Goal: Task Accomplishment & Management: Complete application form

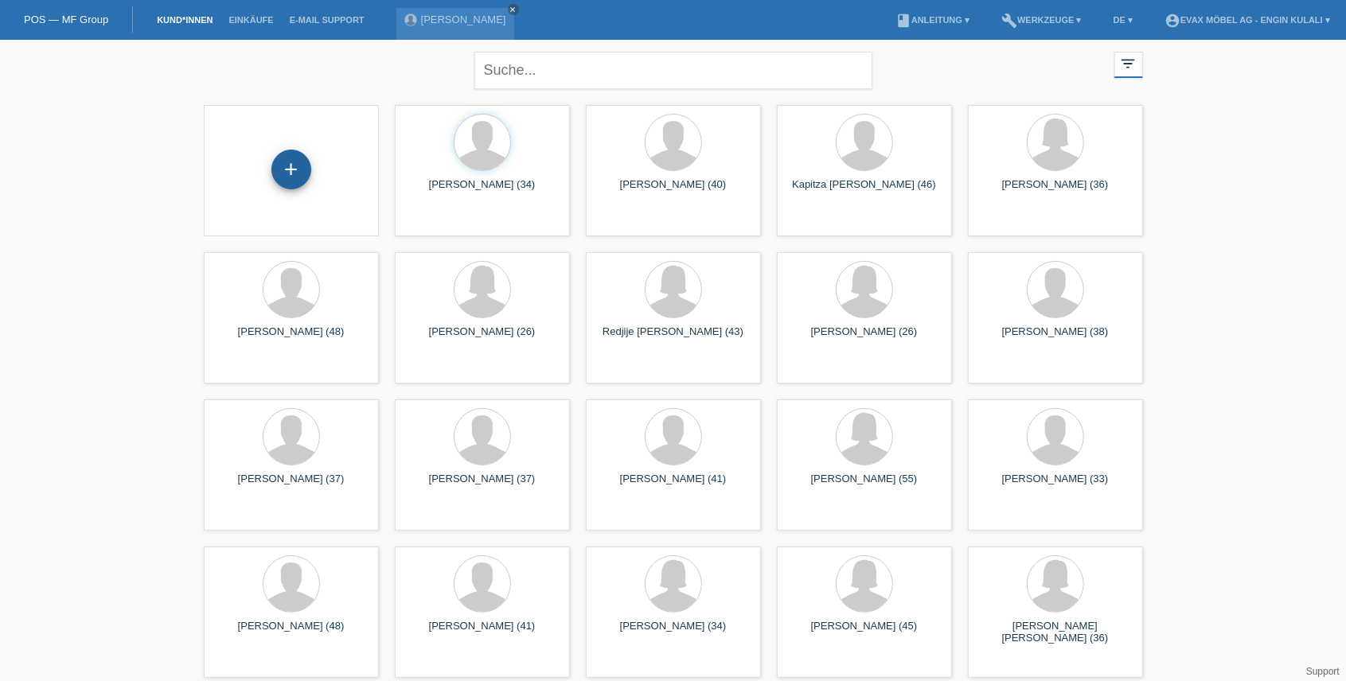
click at [285, 167] on div "+" at bounding box center [291, 170] width 40 height 40
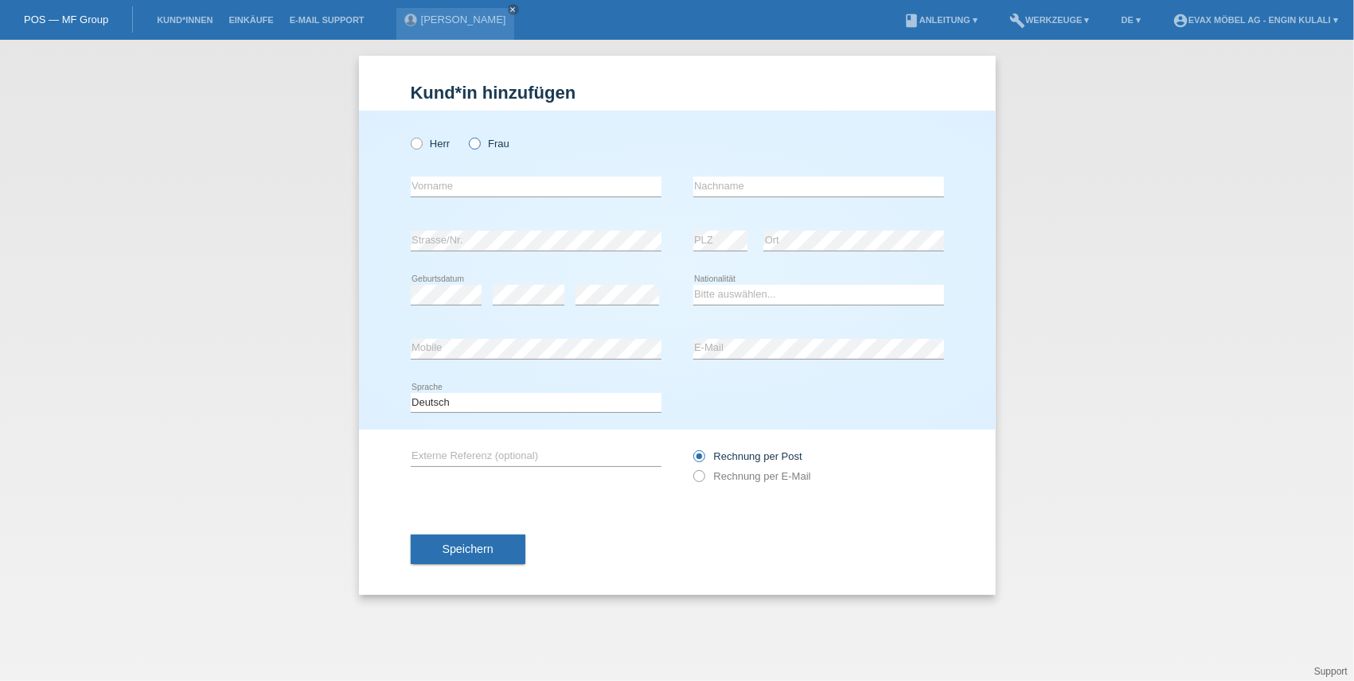
click at [466, 135] on icon at bounding box center [466, 135] width 0 height 0
click at [474, 143] on input "Frau" at bounding box center [474, 143] width 10 height 10
radio input "true"
click at [502, 175] on div "error Vorname" at bounding box center [536, 187] width 251 height 54
click at [497, 180] on input "text" at bounding box center [536, 187] width 251 height 20
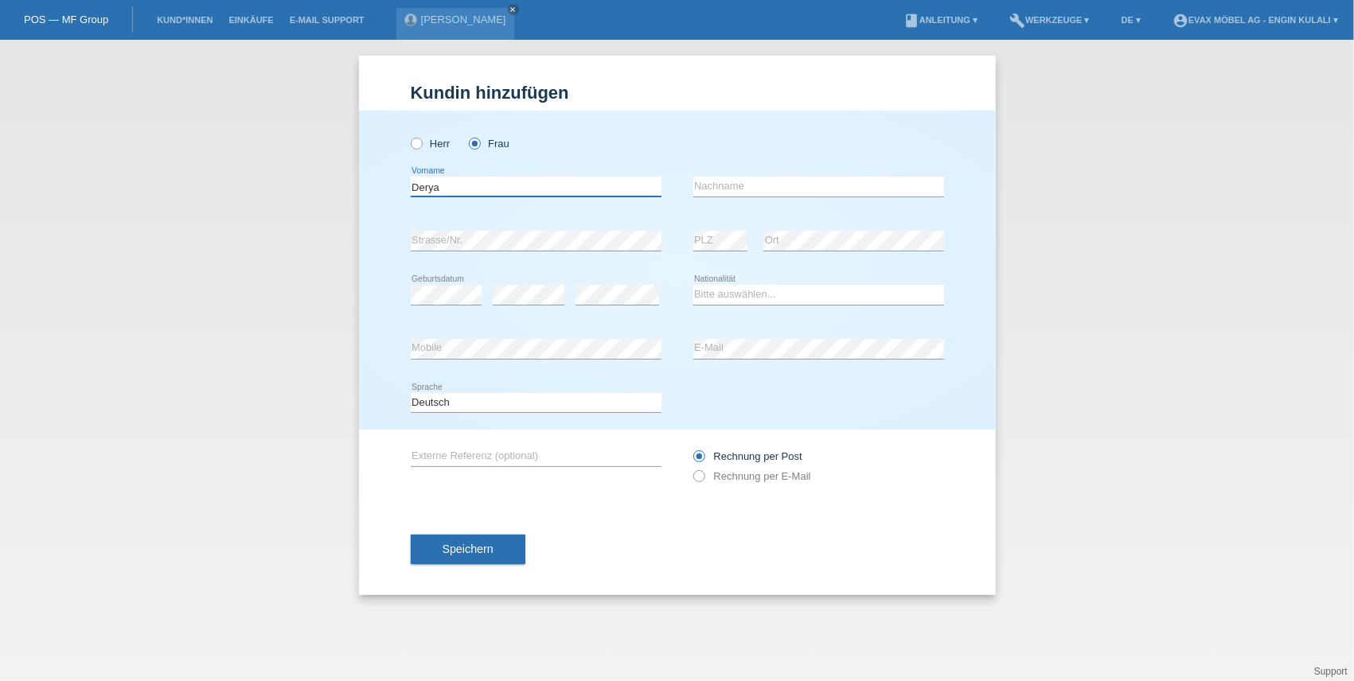
type input "Derya"
type input "[PERSON_NAME]"
click at [738, 288] on select "Bitte auswählen... Schweiz Deutschland Liechtenstein Österreich ------------ Af…" at bounding box center [818, 294] width 251 height 19
select select "TR"
click at [693, 285] on select "Bitte auswählen... Schweiz Deutschland Liechtenstein Österreich ------------ Af…" at bounding box center [818, 294] width 251 height 19
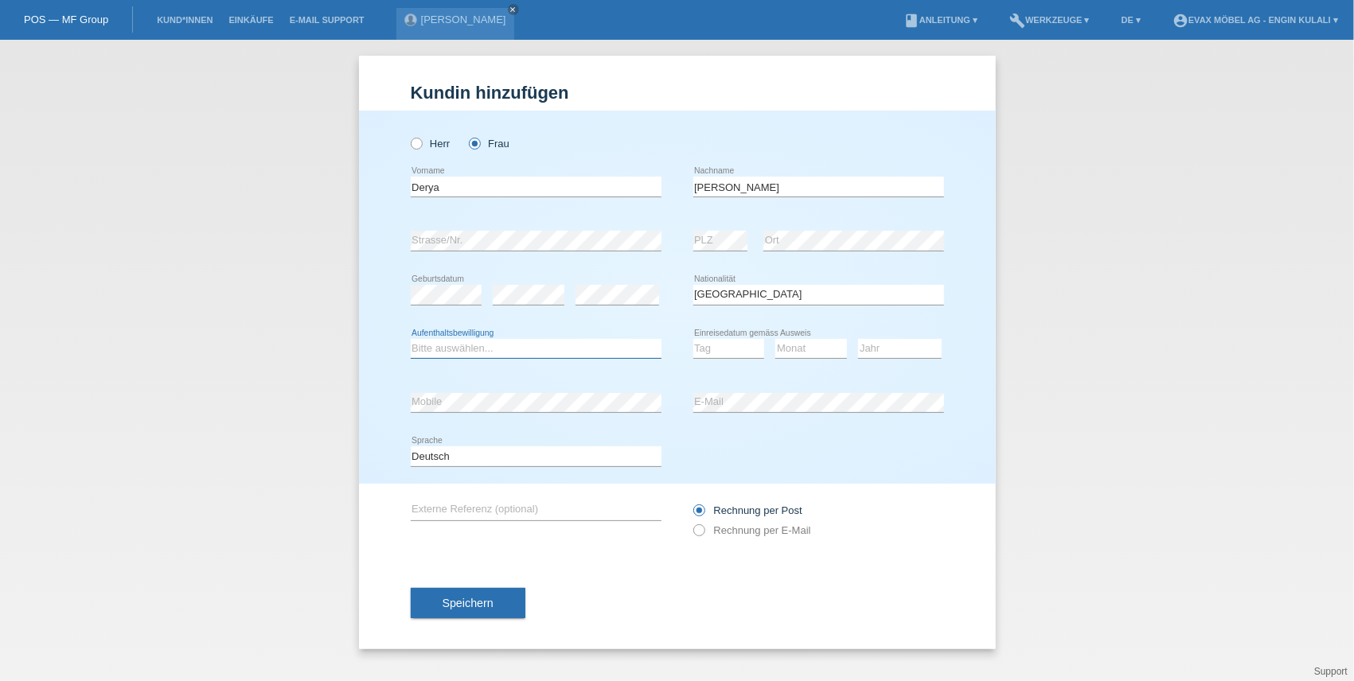
click at [522, 353] on select "Bitte auswählen... C B B - Flüchtlingsstatus Andere" at bounding box center [536, 348] width 251 height 19
select select "C"
click at [411, 339] on select "Bitte auswählen... C B B - Flüchtlingsstatus Andere" at bounding box center [536, 348] width 251 height 19
click at [710, 350] on select "Tag 01 02 03 04 05 06 07 08 09 10 11" at bounding box center [729, 348] width 72 height 19
click at [717, 339] on select "Tag 01 02 03 04 05 06 07 08 09 10 11" at bounding box center [729, 348] width 72 height 19
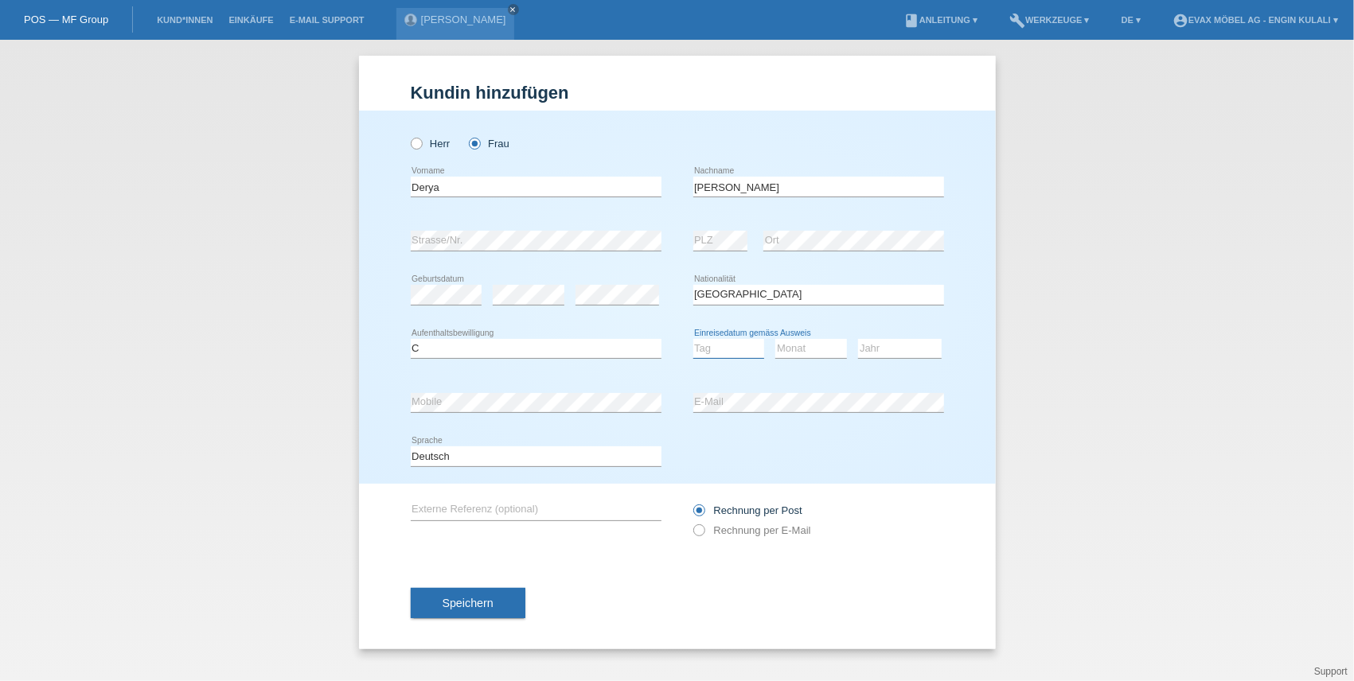
select select "06"
click at [693, 339] on select "Tag 01 02 03 04 05 06 07 08 09 10 11" at bounding box center [729, 348] width 72 height 19
click at [810, 352] on select "Monat 01 02 03 04 05 06 07 08 09 10 11" at bounding box center [811, 348] width 72 height 19
select select "02"
click at [775, 339] on select "Monat 01 02 03 04 05 06 07 08 09 10 11" at bounding box center [811, 348] width 72 height 19
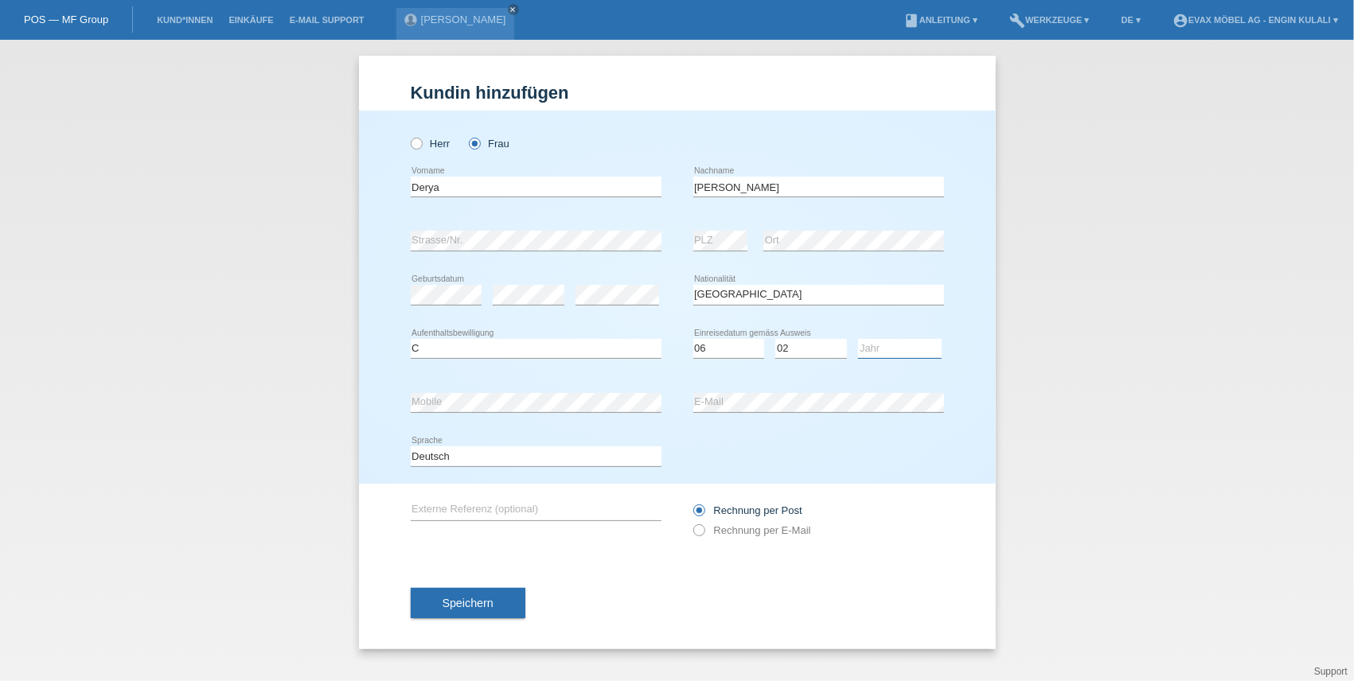
click at [880, 350] on select "Jahr 2025 2024 2023 2022 2021 2020 2019 2018 2017 2016 2015 2014 2013 2012 2011…" at bounding box center [900, 348] width 84 height 19
select select "1981"
click at [858, 339] on select "Jahr 2025 2024 2023 2022 2021 2020 2019 2018 2017 2016 2015 2014 2013 2012 2011…" at bounding box center [900, 348] width 84 height 19
click at [690, 522] on icon at bounding box center [690, 522] width 0 height 0
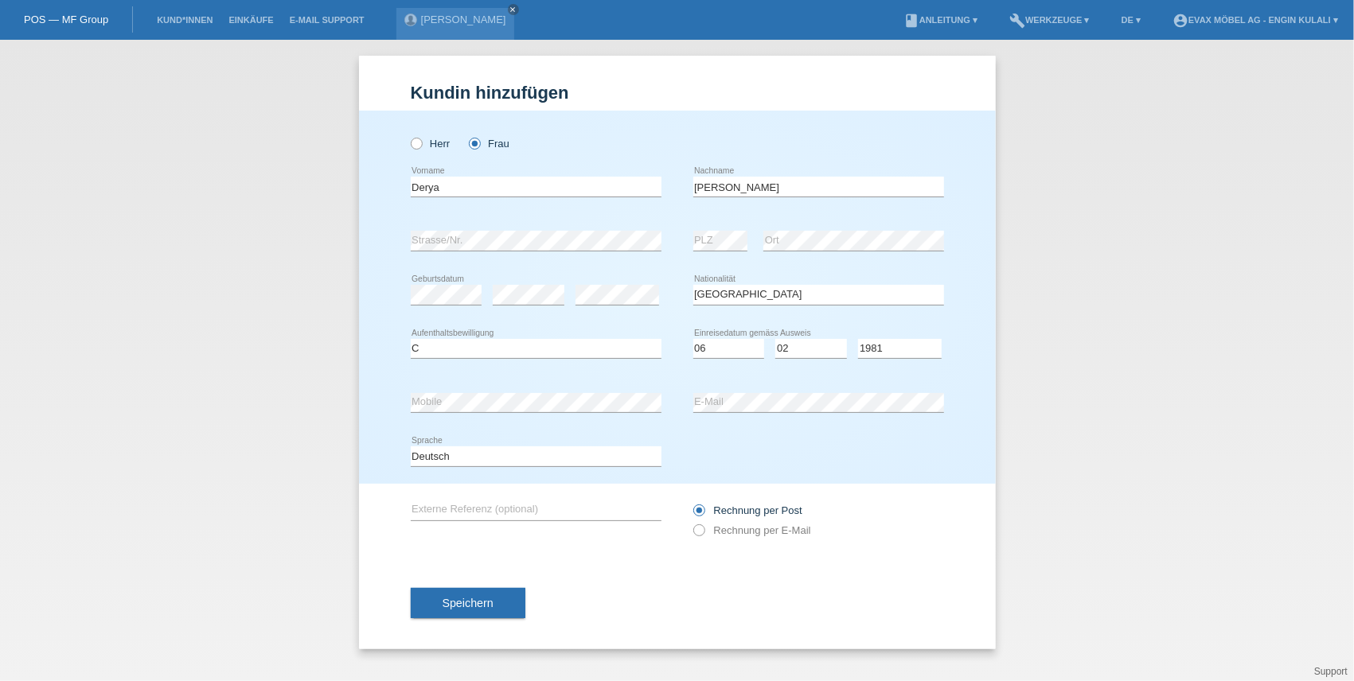
click at [662, 506] on div "error Externe Referenz (optional) Rechnung per Post" at bounding box center [677, 520] width 533 height 73
click at [458, 614] on button "Speichern" at bounding box center [468, 603] width 115 height 30
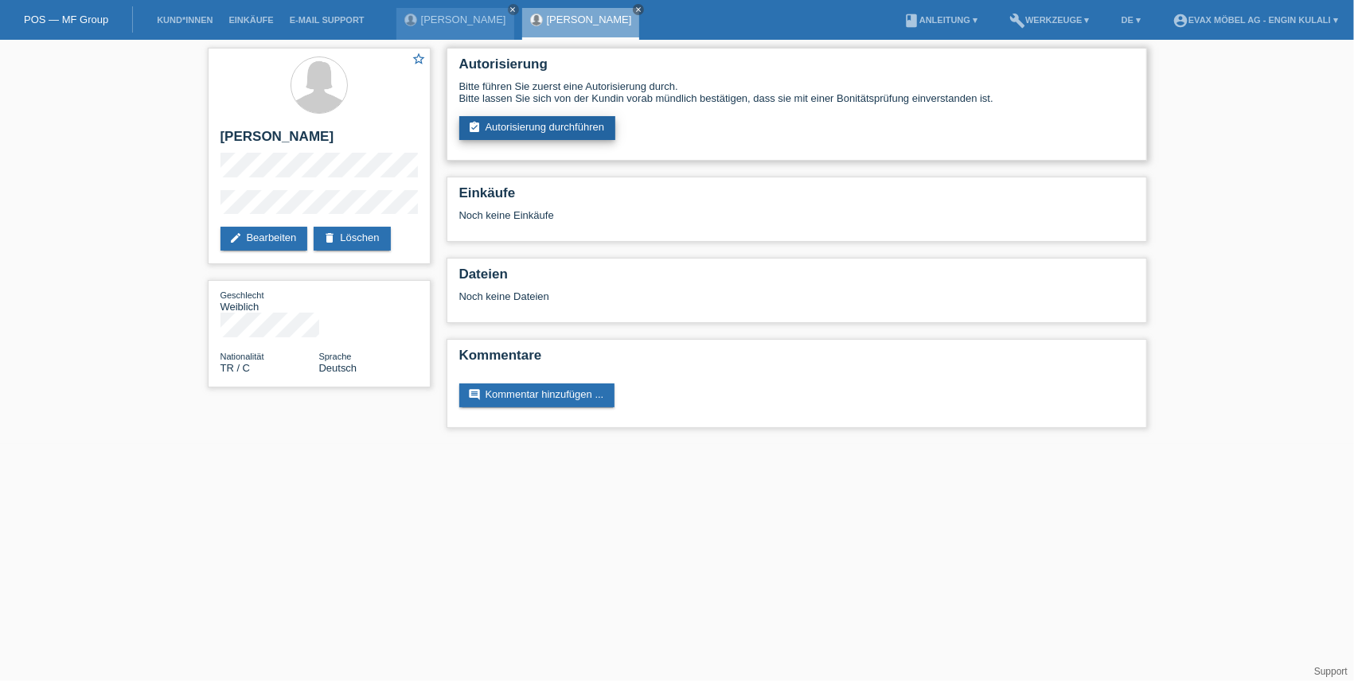
click at [503, 126] on link "assignment_turned_in Autorisierung durchführen" at bounding box center [537, 128] width 157 height 24
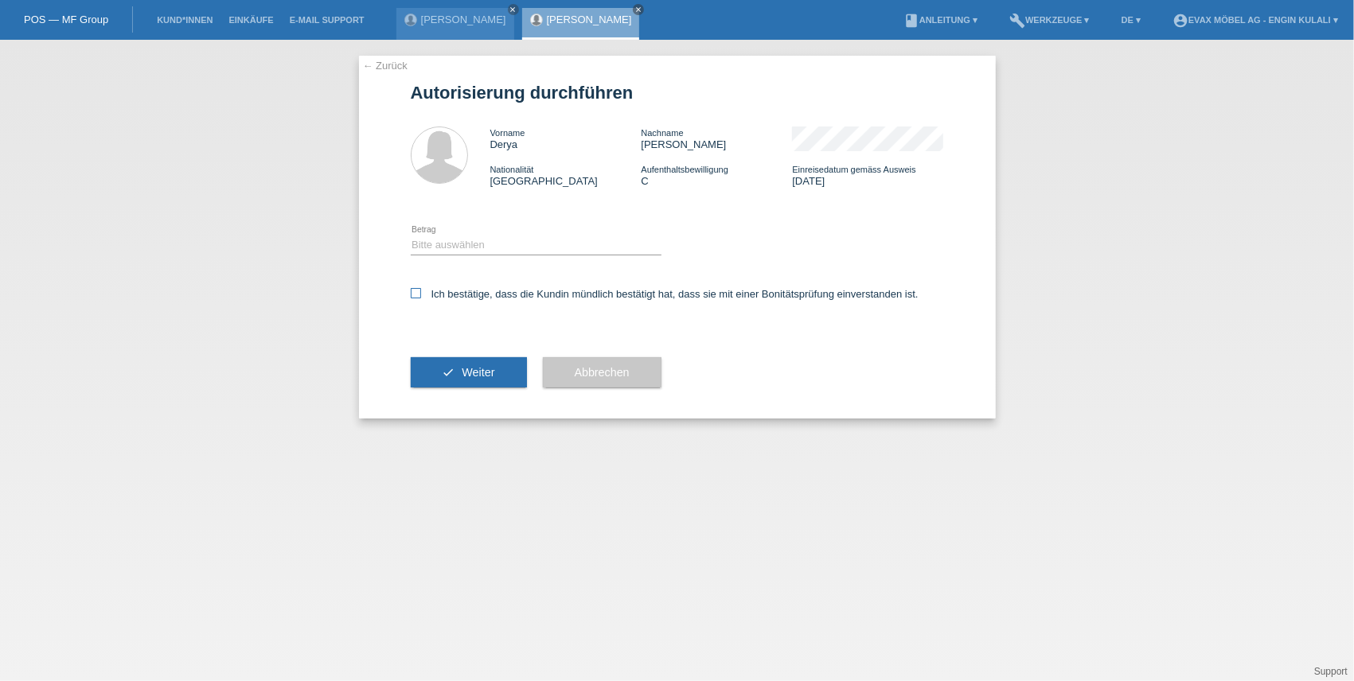
click at [450, 290] on label "Ich bestätige, dass die Kundin mündlich bestätigt hat, dass sie mit einer Bonit…" at bounding box center [665, 294] width 508 height 12
click at [421, 290] on input "Ich bestätige, dass die Kundin mündlich bestätigt hat, dass sie mit einer Bonit…" at bounding box center [416, 293] width 10 height 10
checkbox input "true"
click at [446, 242] on select "Bitte auswählen CHF 1.00 - CHF 499.00 CHF 500.00 - CHF 1'999.00 CHF 2'000.00 - …" at bounding box center [536, 245] width 251 height 19
select select "3"
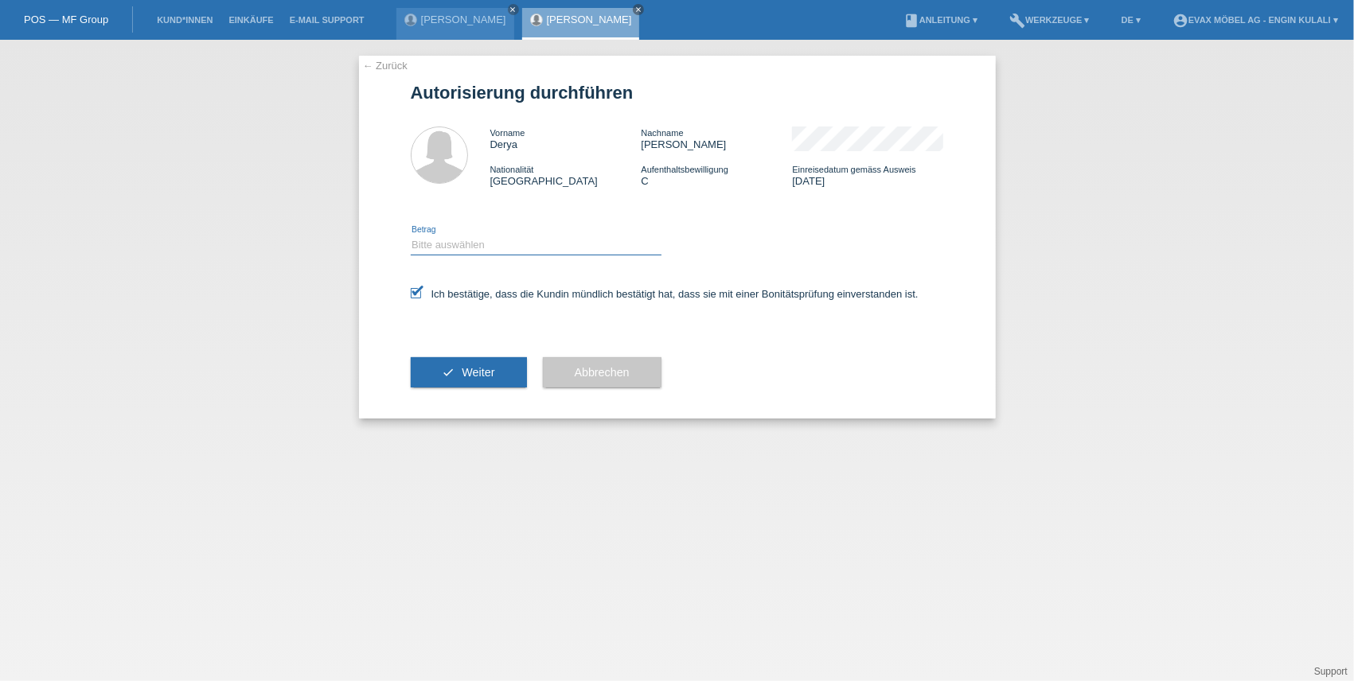
click at [411, 236] on select "Bitte auswählen CHF 1.00 - CHF 499.00 CHF 500.00 - CHF 1'999.00 CHF 2'000.00 - …" at bounding box center [536, 245] width 251 height 19
click at [491, 373] on span "Weiter" at bounding box center [478, 372] width 33 height 13
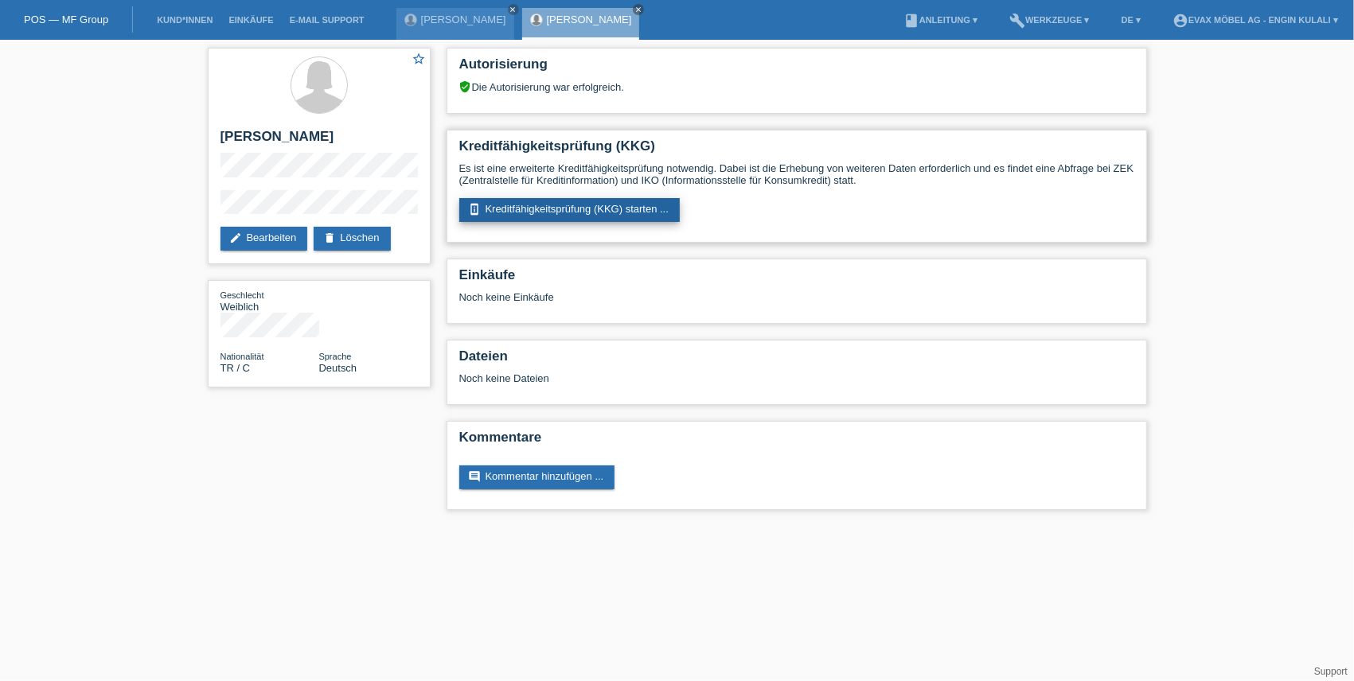
click at [518, 209] on link "perm_device_information Kreditfähigkeitsprüfung (KKG) starten ..." at bounding box center [569, 210] width 221 height 24
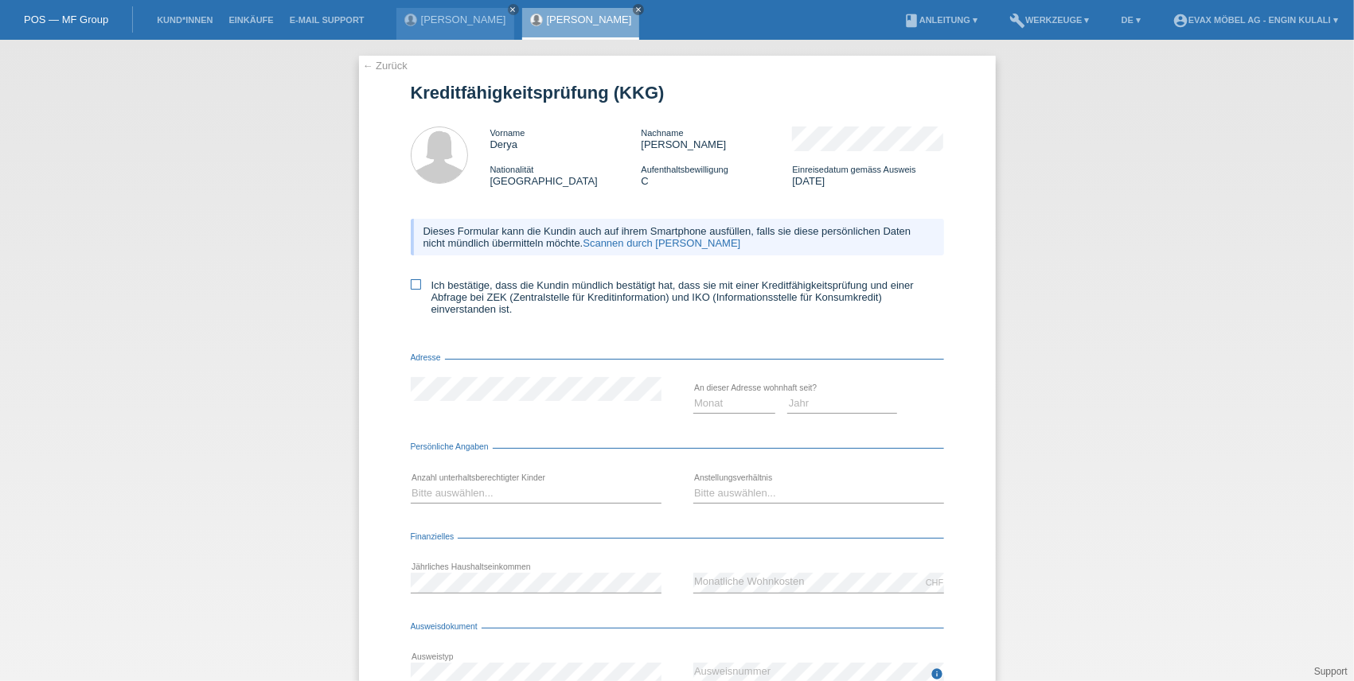
click at [413, 287] on icon at bounding box center [416, 284] width 10 height 10
click at [413, 287] on input "Ich bestätige, dass die Kundin mündlich bestätigt hat, dass sie mit einer Kredi…" at bounding box center [416, 284] width 10 height 10
checkbox input "true"
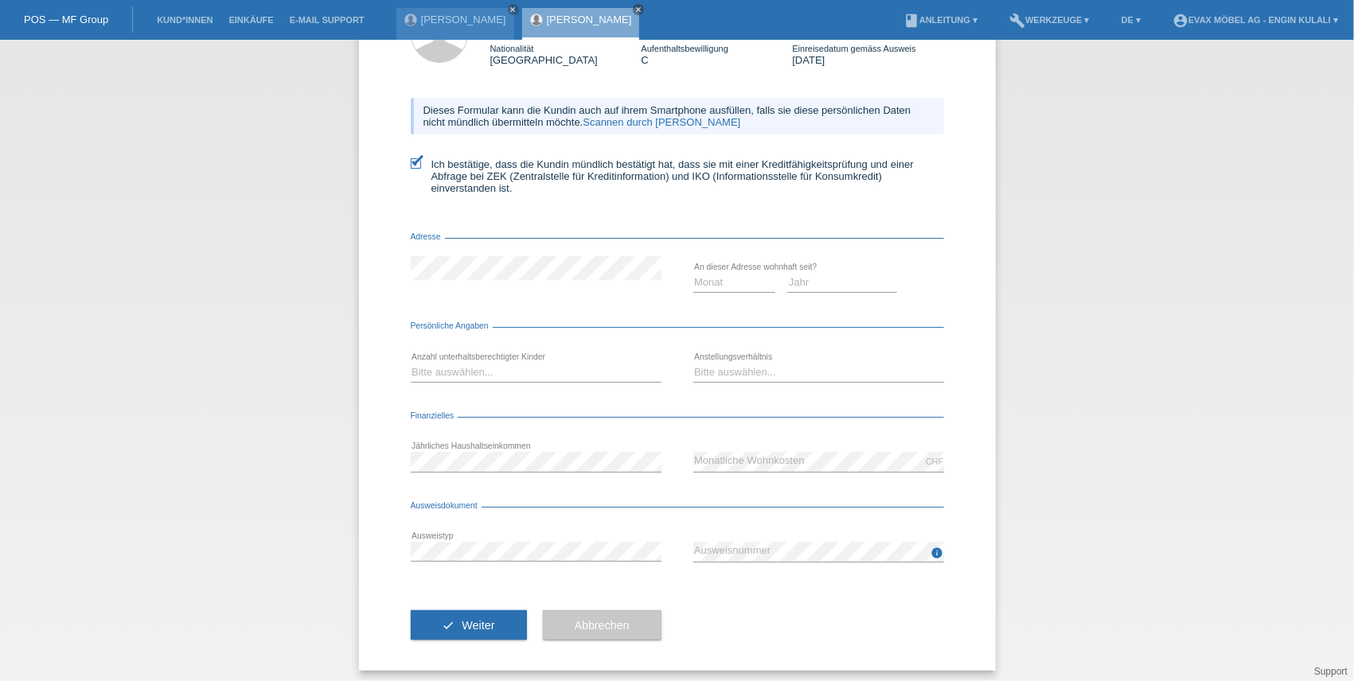
scroll to position [127, 0]
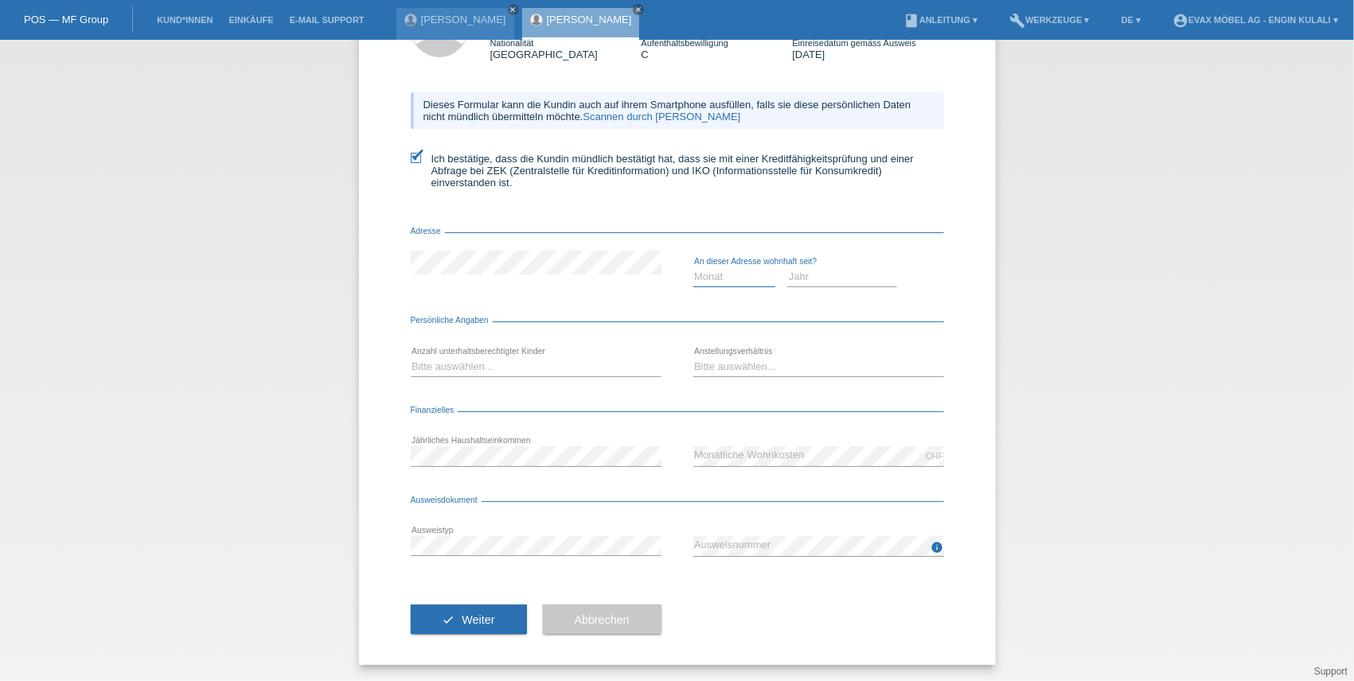
click at [721, 276] on select "Monat 01 02 03 04 05 06 07 08 09 10" at bounding box center [734, 276] width 83 height 19
select select "05"
click at [693, 267] on select "Monat 01 02 03 04 05 06 07 08 09 10" at bounding box center [734, 276] width 83 height 19
click at [787, 280] on select "Jahr 2025 2024 2023 2022 2021 2020 2019 2018 2017 2016 2015 2014 2013 2012 2011…" at bounding box center [842, 276] width 110 height 19
click at [787, 267] on select "Jahr 2025 2024 2023 2022 2021 2020 2019 2018 2017 2016 2015 2014 2013 2012 2011…" at bounding box center [842, 276] width 110 height 19
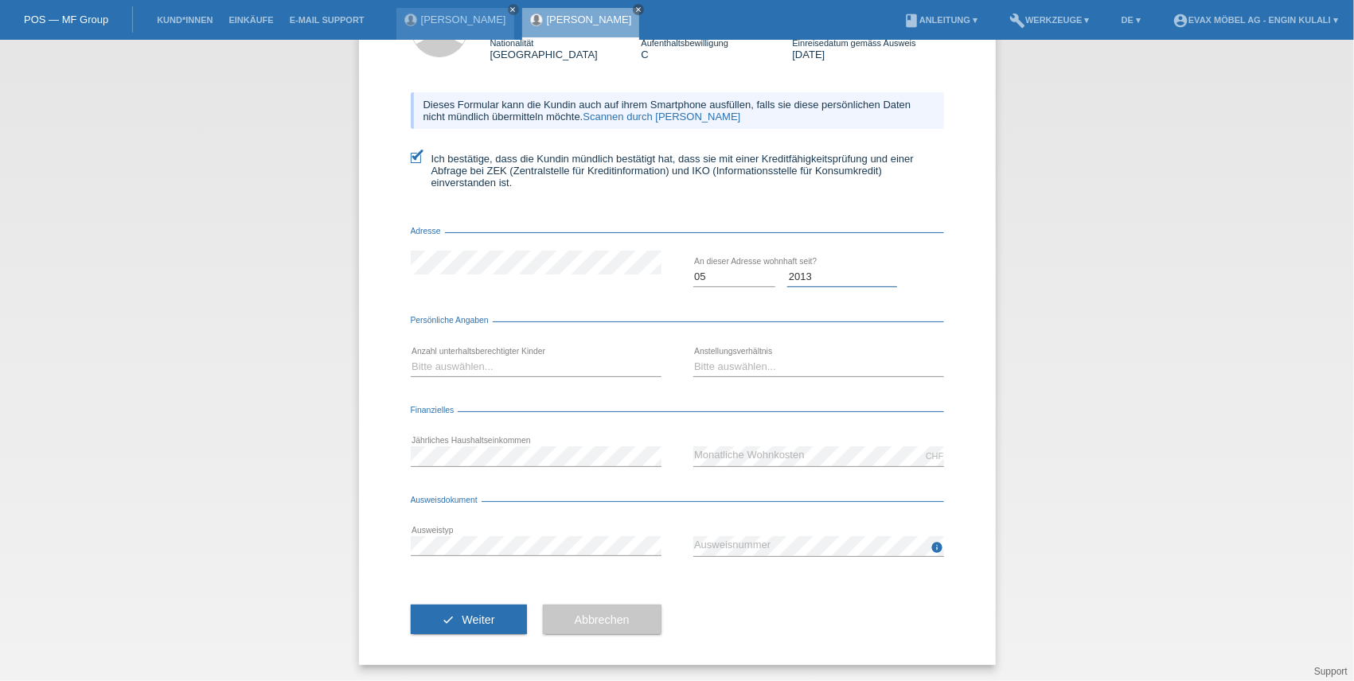
click at [821, 277] on select "Jahr 2025 2024 2023 2022 2021 2020 2019 2018 2017 2016 2015 2014 2013 2012 2011…" at bounding box center [842, 276] width 110 height 19
select select "2011"
click at [787, 267] on select "Jahr 2025 2024 2023 2022 2021 2020 2019 2018 2017 2016 2015 2014 2013 2012 2011…" at bounding box center [842, 276] width 110 height 19
click at [481, 315] on form "Kreditfähigkeitsprüfung (KKG) Vorname Derya Nachname Taslicali Akarcali Nationa…" at bounding box center [677, 310] width 533 height 709
click at [474, 373] on select "Bitte auswählen... 0 1 2 3 4 5 6 7 8 9" at bounding box center [536, 366] width 251 height 19
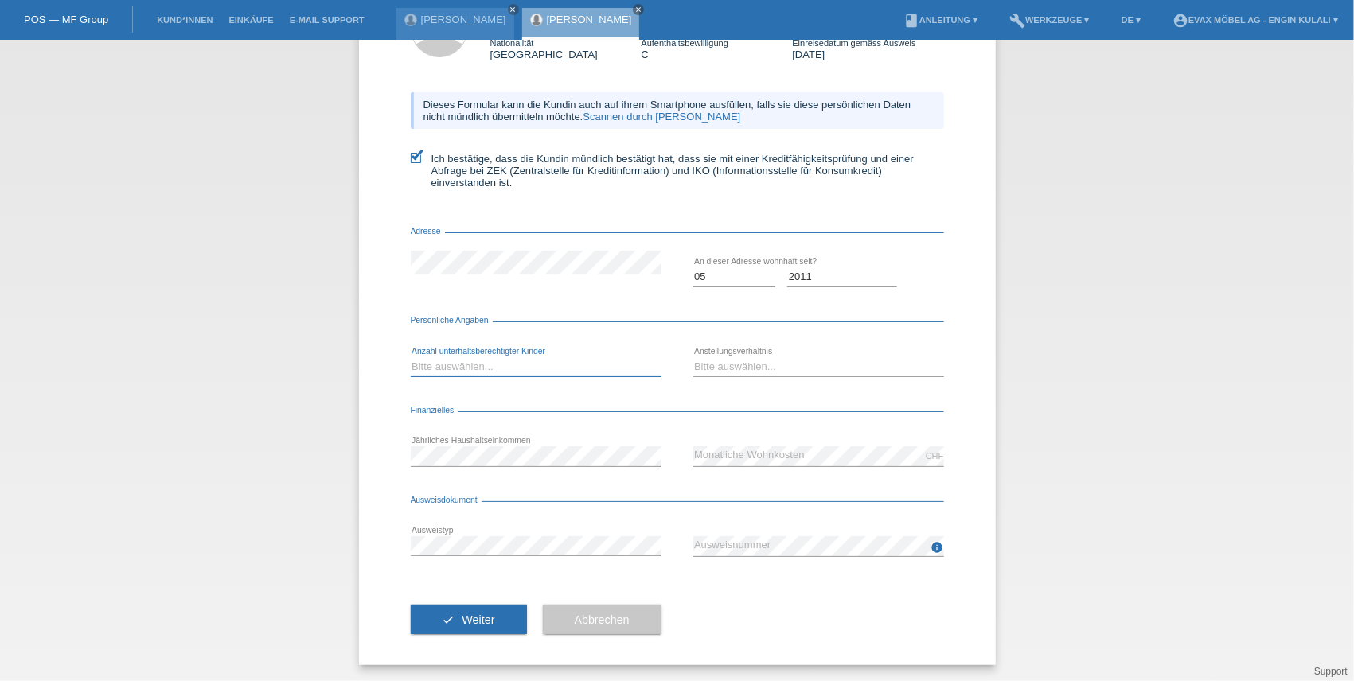
select select "2"
click at [411, 357] on select "Bitte auswählen... 0 1 2 3 4 5 6 7 8 9" at bounding box center [536, 366] width 251 height 19
click at [771, 366] on select "Bitte auswählen... Unbefristet Befristet Lehrling/Student Pensioniert Nicht arb…" at bounding box center [818, 366] width 251 height 19
select select "UNLIMITED"
click at [693, 357] on select "Bitte auswählen... Unbefristet Befristet Lehrling/Student Pensioniert Nicht arb…" at bounding box center [818, 366] width 251 height 19
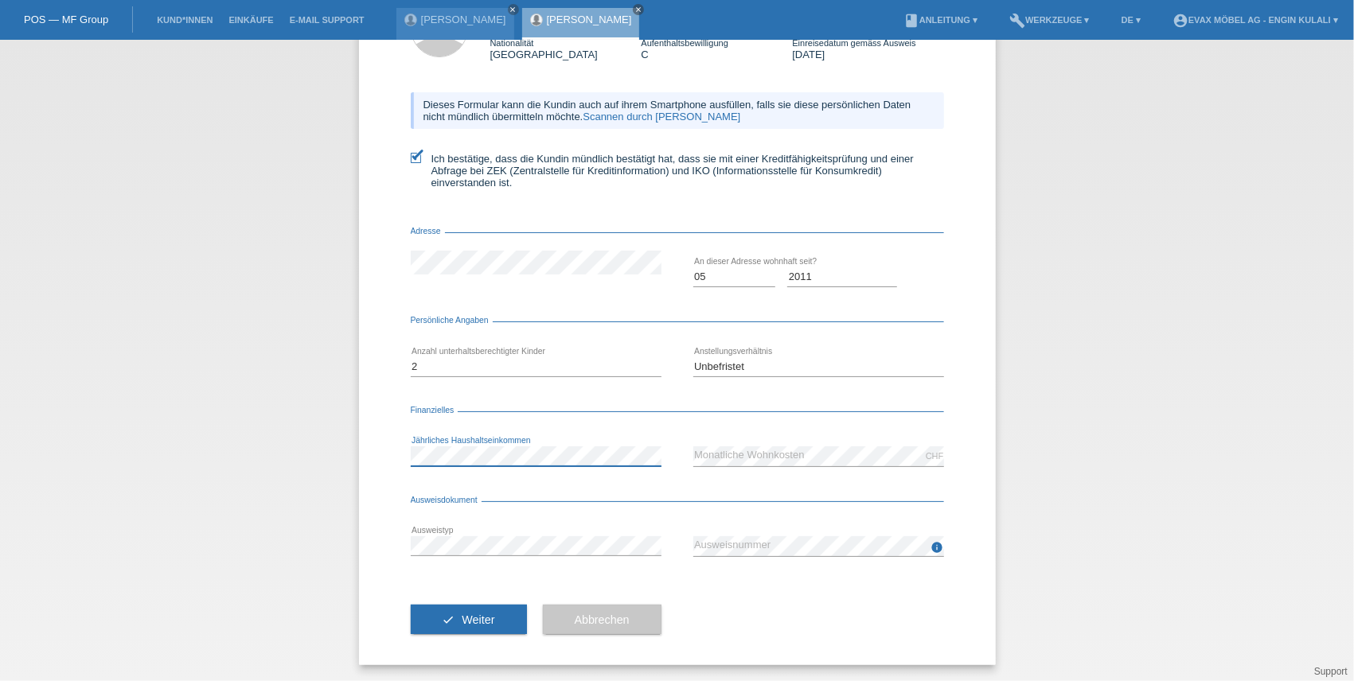
click at [470, 465] on div "error Jährliches Haushaltseinkommen" at bounding box center [536, 457] width 251 height 20
click at [458, 610] on button "check Weiter" at bounding box center [469, 620] width 116 height 30
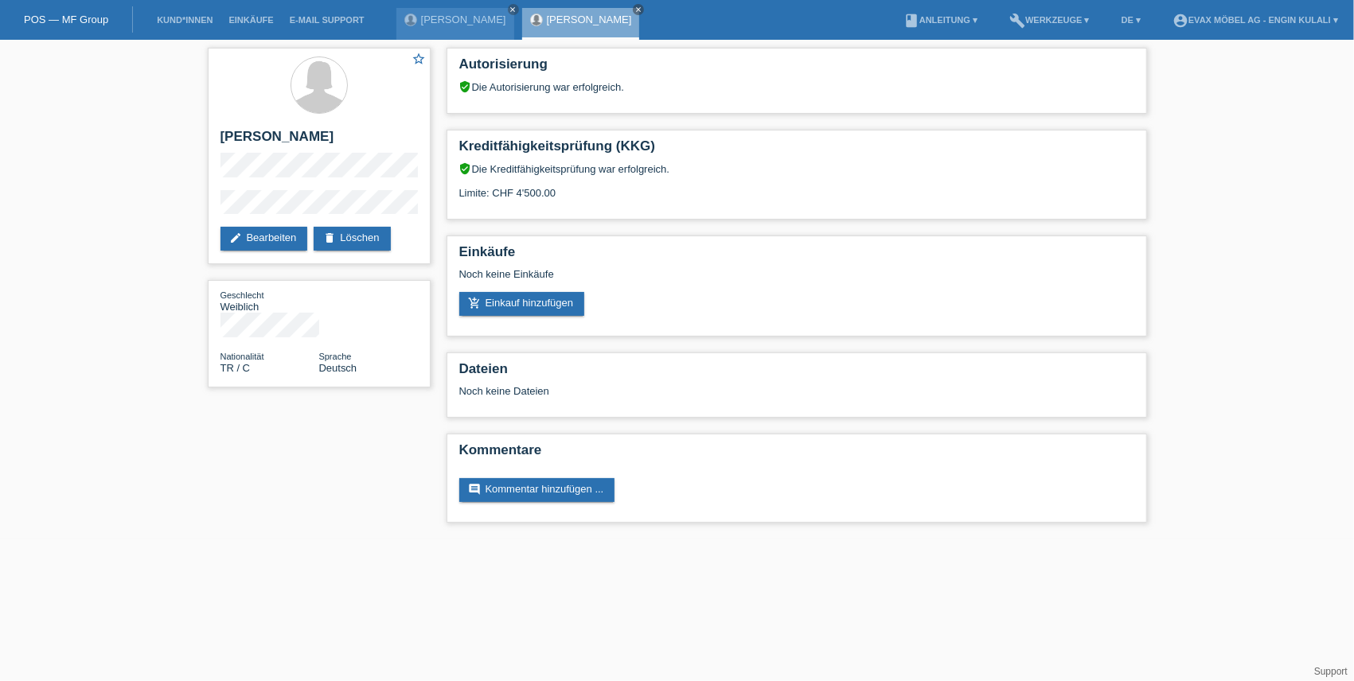
click at [87, 16] on link "POS — MF Group" at bounding box center [66, 20] width 84 height 12
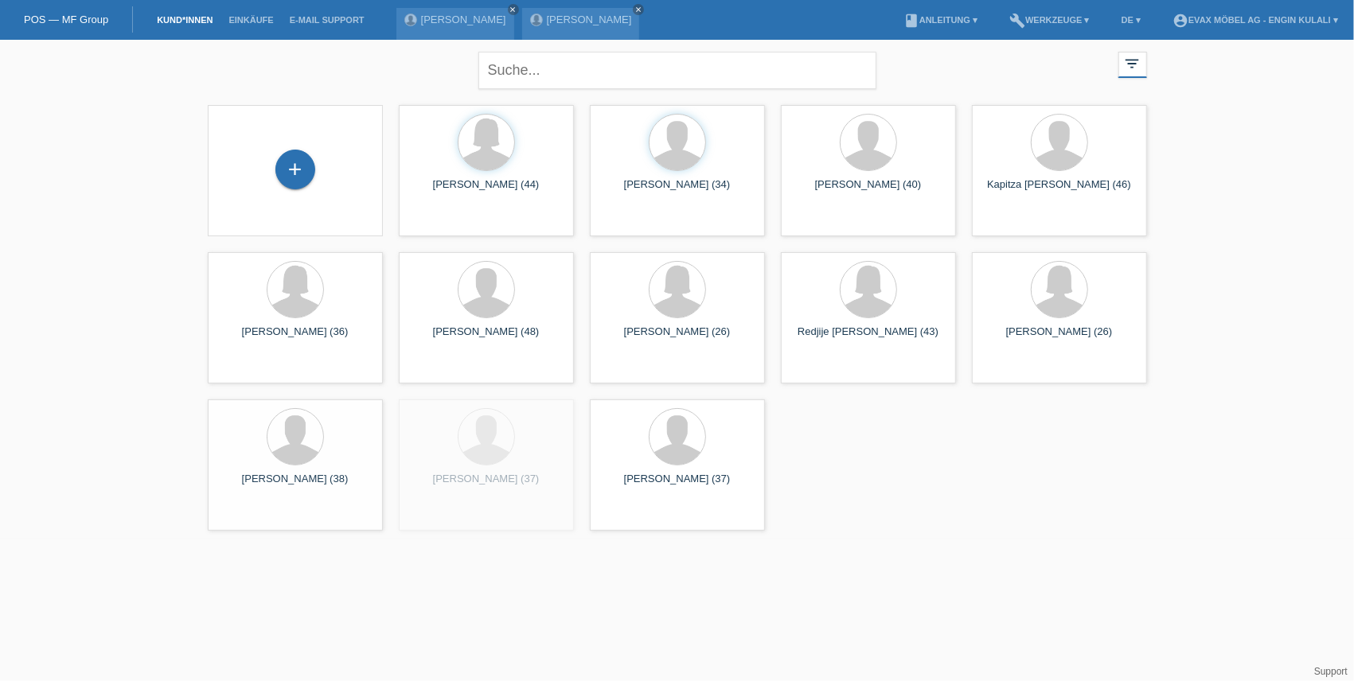
click at [339, 180] on div "+" at bounding box center [295, 171] width 150 height 42
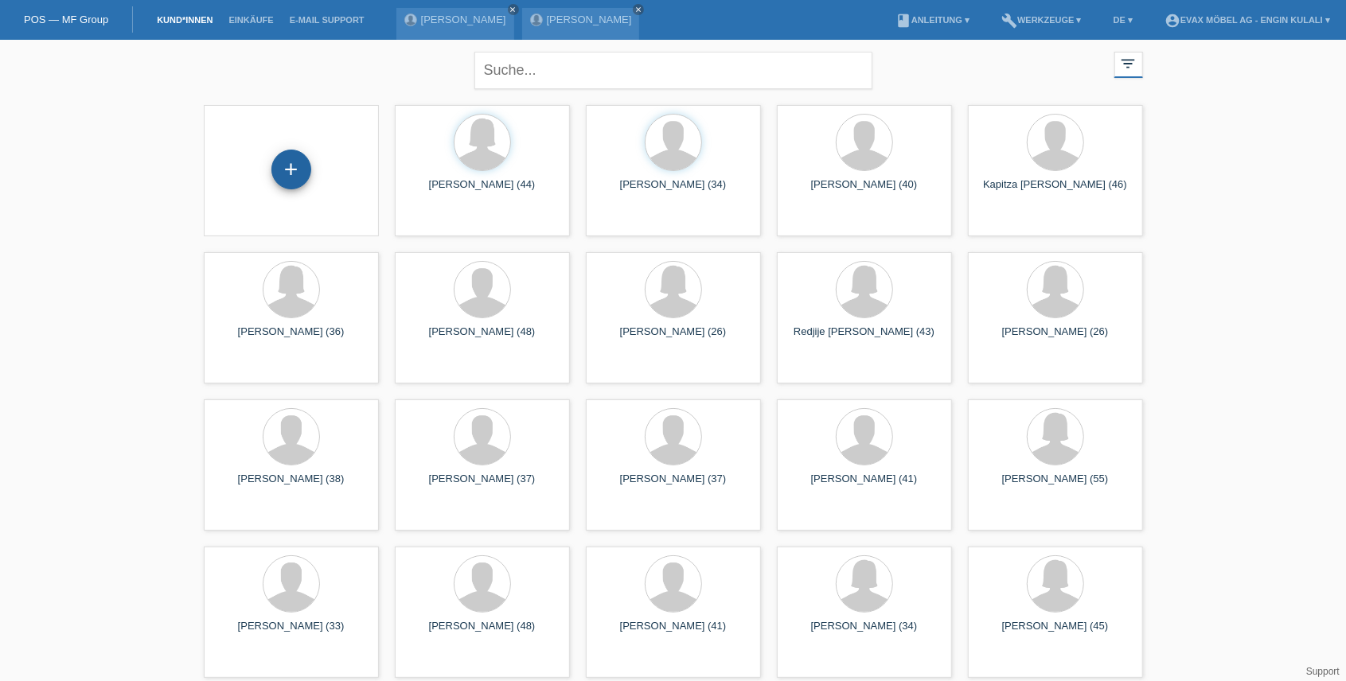
click at [287, 166] on div "+" at bounding box center [291, 170] width 40 height 40
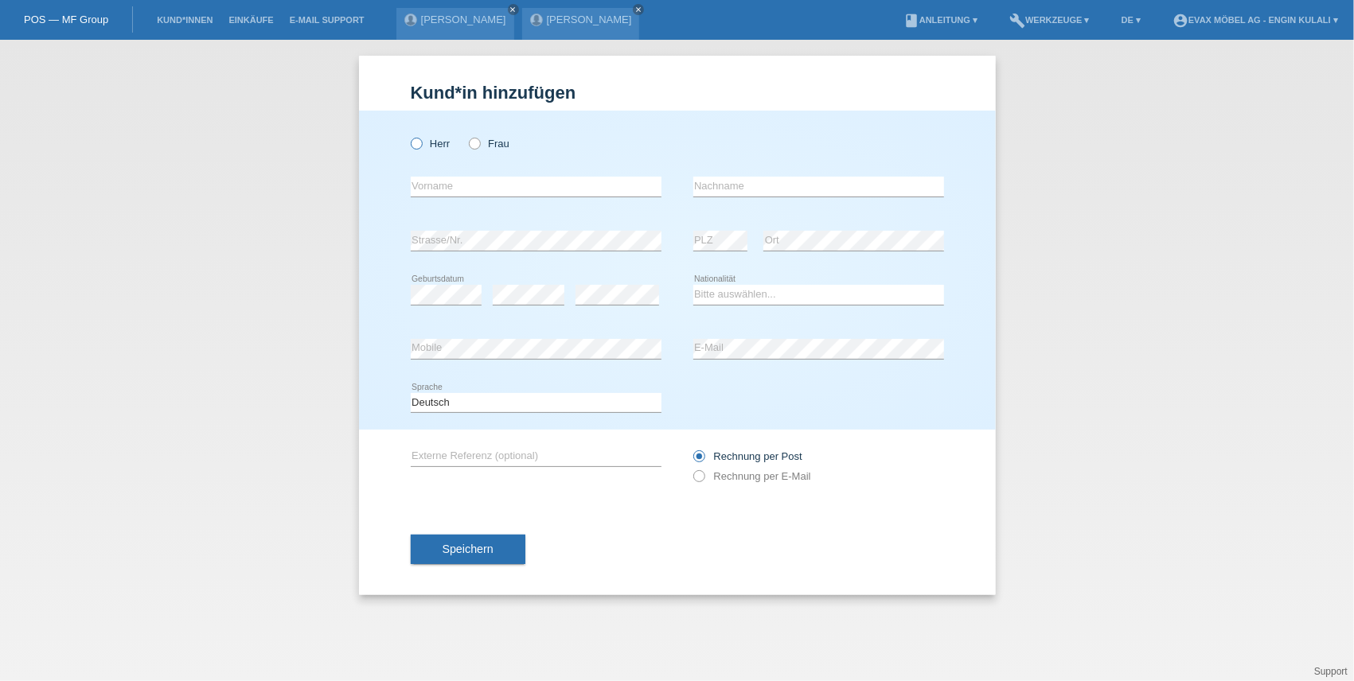
click at [408, 135] on icon at bounding box center [408, 135] width 0 height 0
click at [418, 143] on input "Herr" at bounding box center [416, 143] width 10 height 10
radio input "true"
click at [438, 175] on div "error Vorname" at bounding box center [536, 187] width 251 height 54
click at [439, 183] on input "text" at bounding box center [536, 187] width 251 height 20
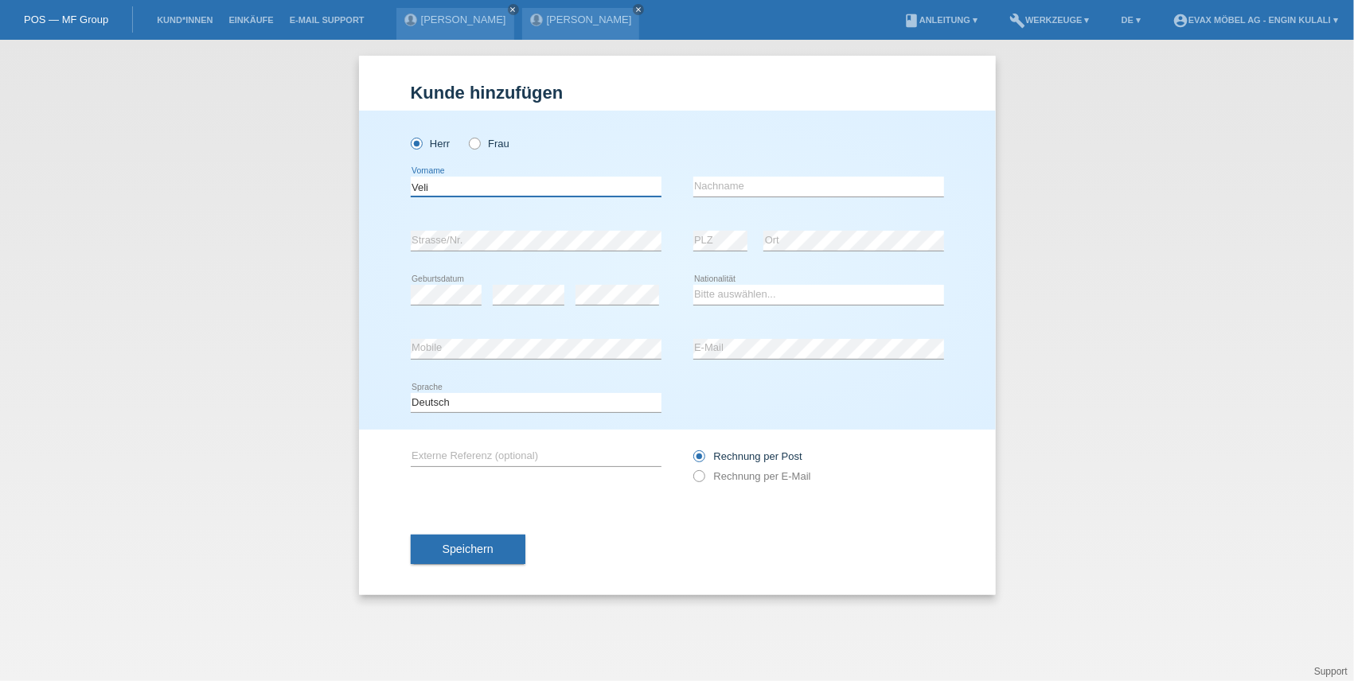
type input "Veli"
click at [797, 185] on input "text" at bounding box center [818, 187] width 251 height 20
type input "Akarcali"
click at [714, 299] on select "Bitte auswählen... Schweiz Deutschland Liechtenstein Österreich ------------ Af…" at bounding box center [818, 294] width 251 height 19
click at [769, 292] on select "Bitte auswählen... Schweiz Deutschland Liechtenstein Österreich ------------ Af…" at bounding box center [818, 294] width 251 height 19
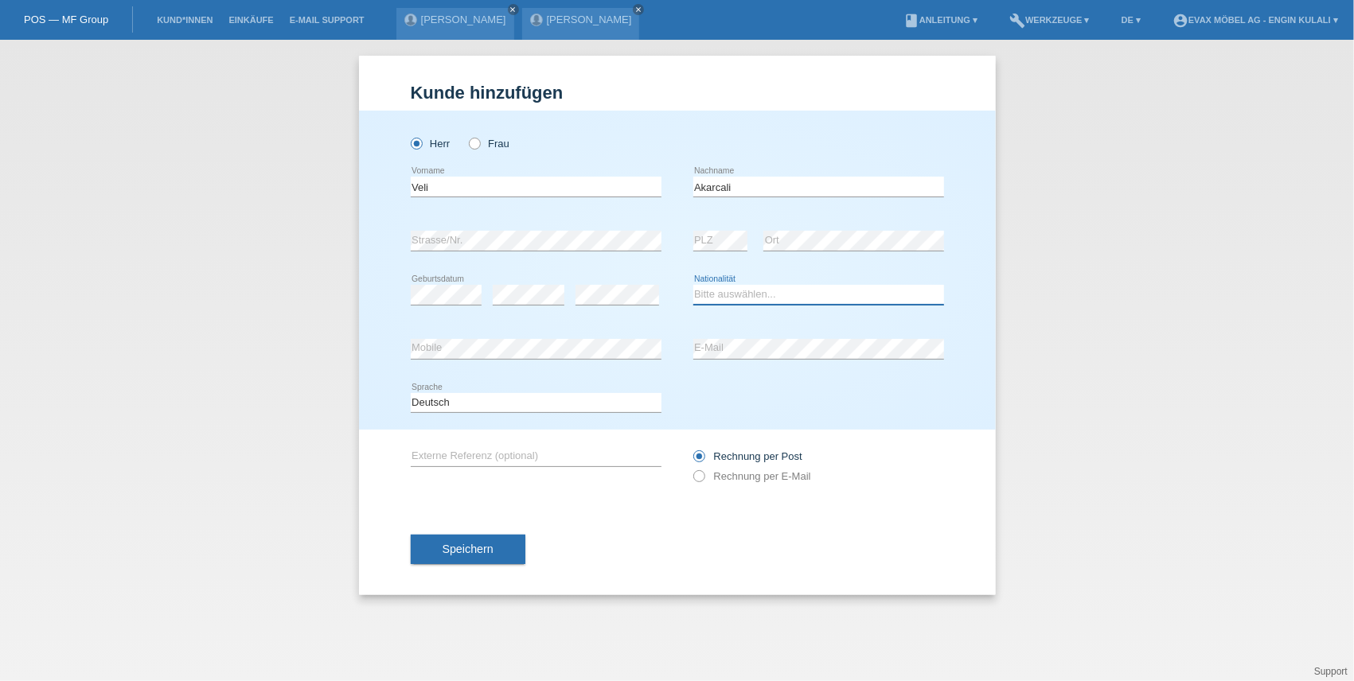
click at [769, 292] on select "Bitte auswählen... Schweiz Deutschland Liechtenstein Österreich ------------ Af…" at bounding box center [818, 294] width 251 height 19
select select "TR"
click at [693, 285] on select "Bitte auswählen... Schweiz Deutschland Liechtenstein Österreich ------------ Af…" at bounding box center [818, 294] width 251 height 19
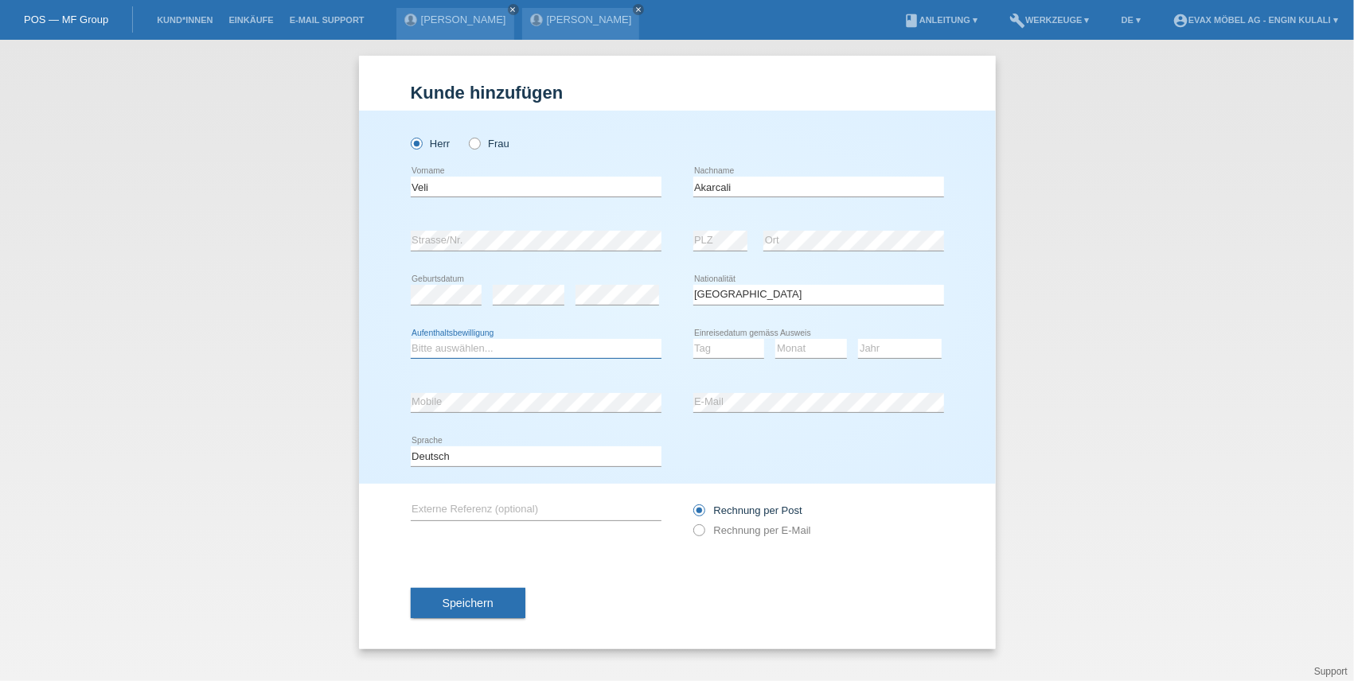
click at [427, 352] on select "Bitte auswählen... C B B - Flüchtlingsstatus Andere" at bounding box center [536, 348] width 251 height 19
select select "C"
click at [411, 339] on select "Bitte auswählen... C B B - Flüchtlingsstatus Andere" at bounding box center [536, 348] width 251 height 19
click at [704, 345] on select "Tag 01 02 03 04 05 06 07 08 09 10 11" at bounding box center [729, 348] width 72 height 19
click at [713, 347] on select "Tag 01 02 03 04 05 06 07 08 09 10 11" at bounding box center [729, 348] width 72 height 19
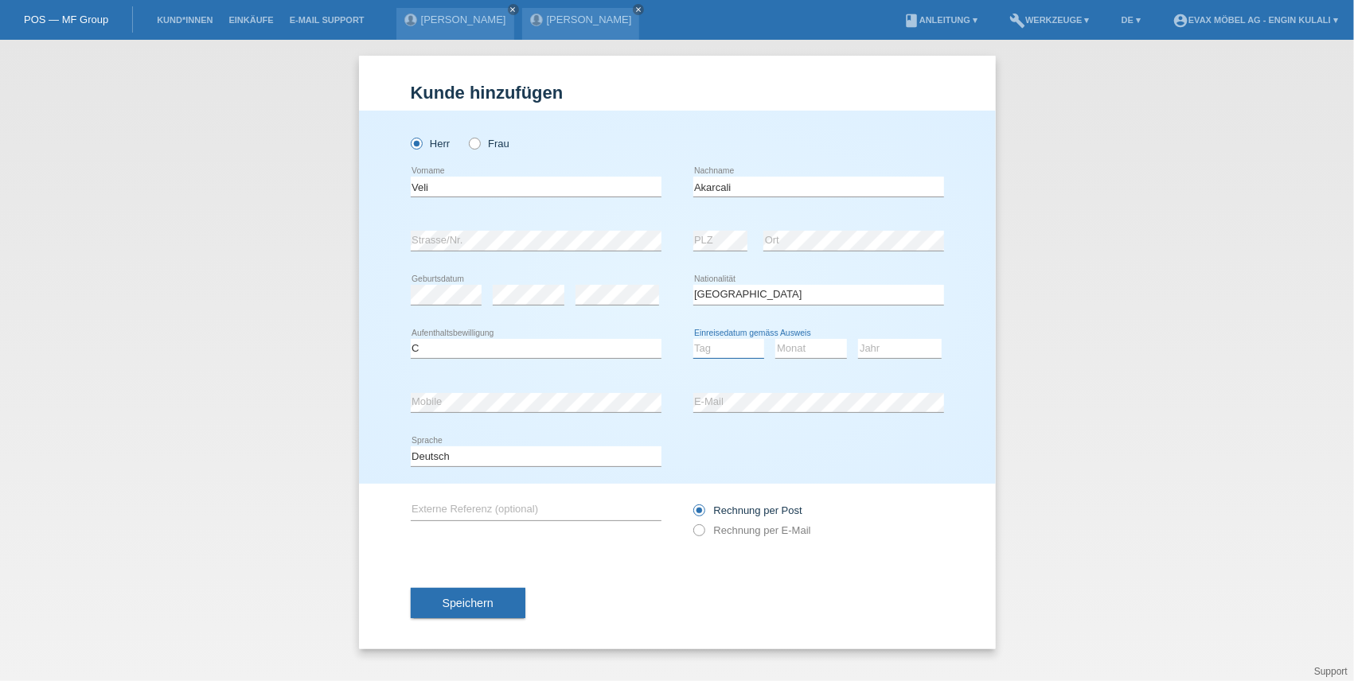
select select "31"
click at [693, 339] on select "Tag 01 02 03 04 05 06 07 08 09 10 11" at bounding box center [729, 348] width 72 height 19
click at [790, 347] on select "Monat 01 02 03 04 05 06 07 08 09 10 11" at bounding box center [811, 348] width 72 height 19
select select "12"
click at [775, 339] on select "Monat 01 02 03 04 05 06 07 08 09 10 11" at bounding box center [811, 348] width 72 height 19
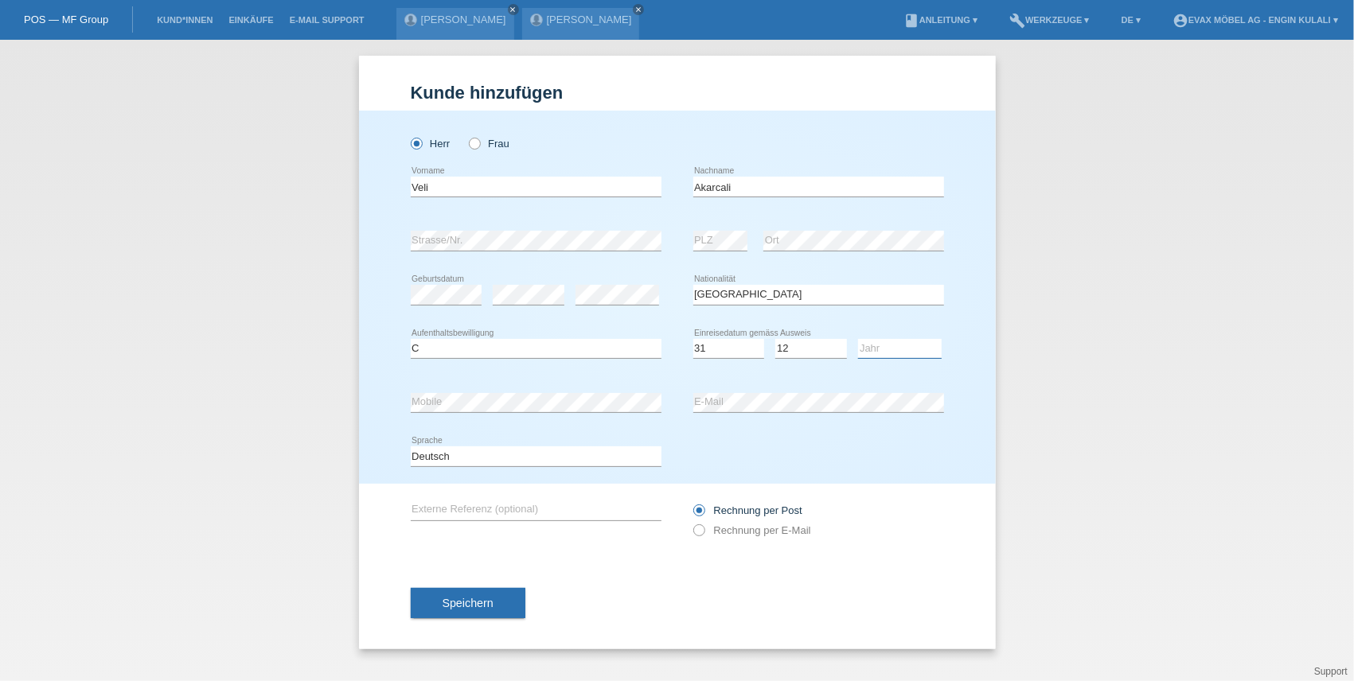
click at [877, 353] on select "Jahr 2025 2024 2023 2022 2021 2020 2019 2018 2017 2016 2015 2014 2013 2012 2011…" at bounding box center [900, 348] width 84 height 19
select select "2011"
click at [858, 339] on select "Jahr 2025 2024 2023 2022 2021 2020 2019 2018 2017 2016 2015 2014 2013 2012 2011…" at bounding box center [900, 348] width 84 height 19
click at [494, 607] on button "Speichern" at bounding box center [468, 603] width 115 height 30
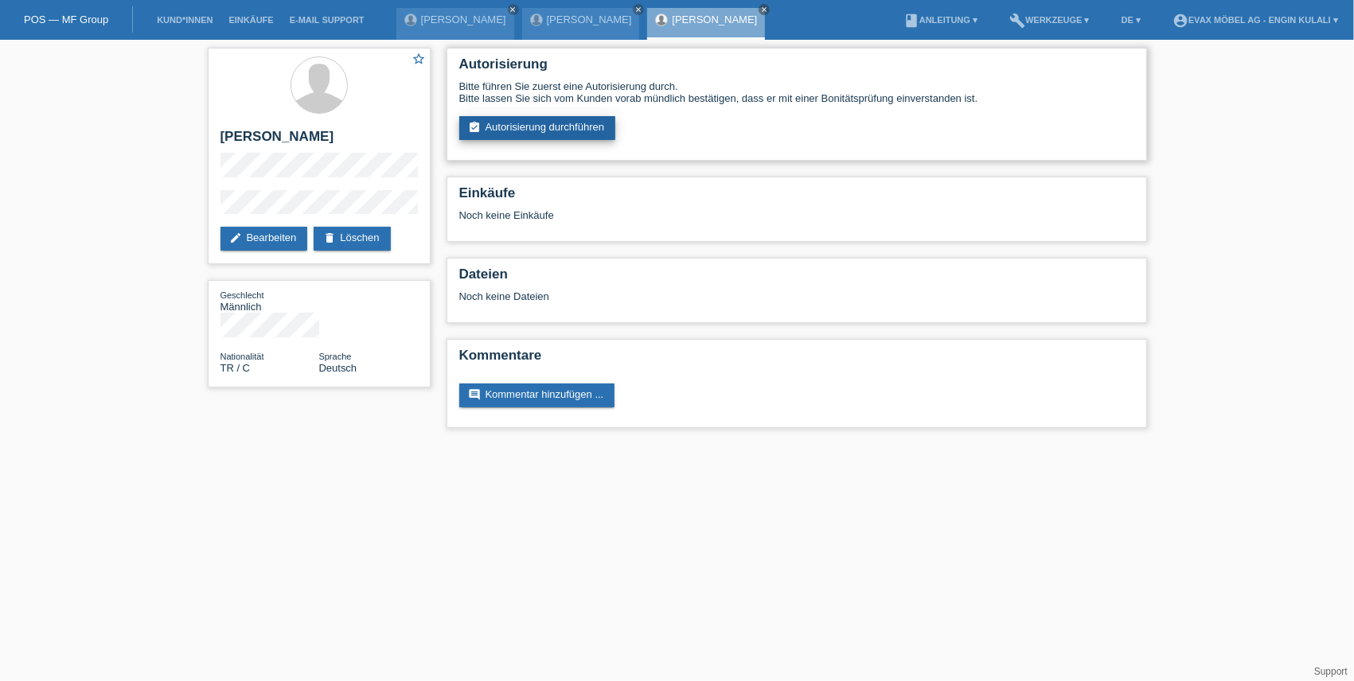
click at [538, 132] on link "assignment_turned_in Autorisierung durchführen" at bounding box center [537, 128] width 157 height 24
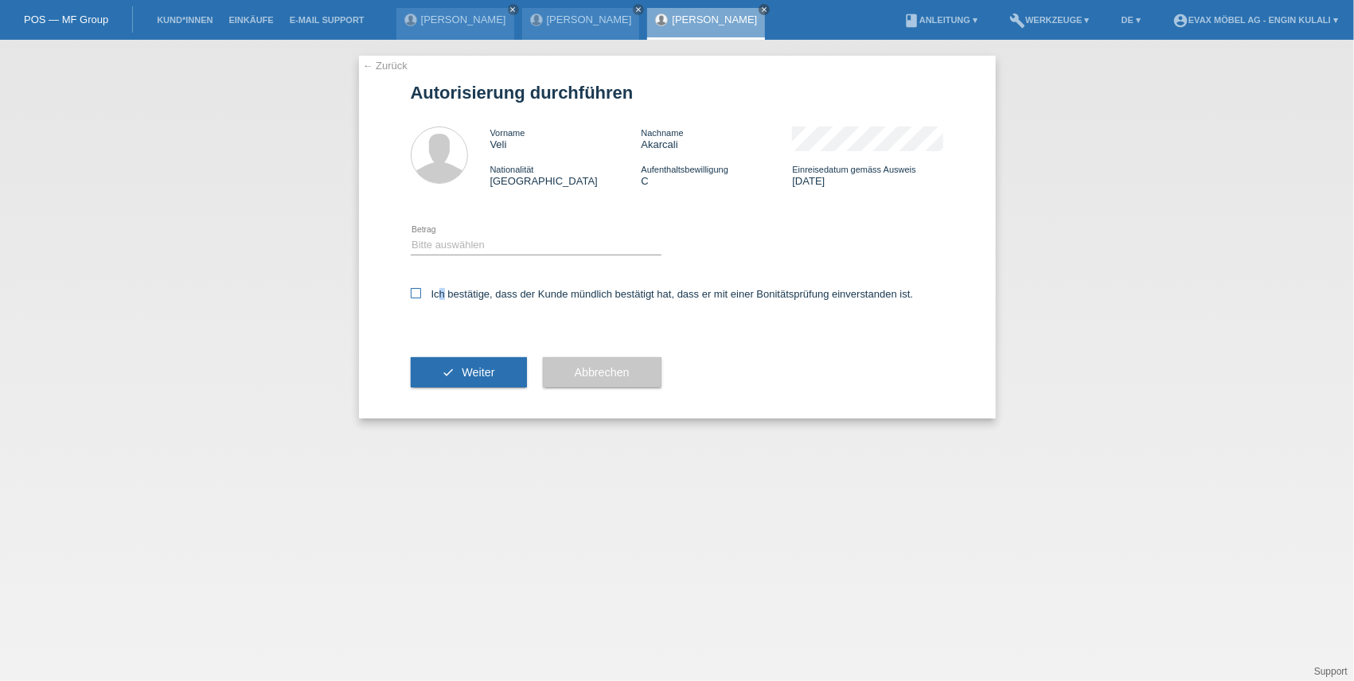
click at [436, 292] on label "Ich bestätige, dass der Kunde mündlich bestätigt hat, dass er mit einer Bonität…" at bounding box center [662, 294] width 503 height 12
drag, startPoint x: 436, startPoint y: 292, endPoint x: 443, endPoint y: 256, distance: 36.4
click at [443, 256] on div "Bitte auswählen CHF 1.00 - CHF 499.00 CHF 500.00 - CHF 1'999.00 CHF 2'000.00 - …" at bounding box center [536, 246] width 251 height 54
click at [442, 245] on select "Bitte auswählen CHF 1.00 - CHF 499.00 CHF 500.00 - CHF 1'999.00 CHF 2'000.00 - …" at bounding box center [536, 245] width 251 height 19
select select "3"
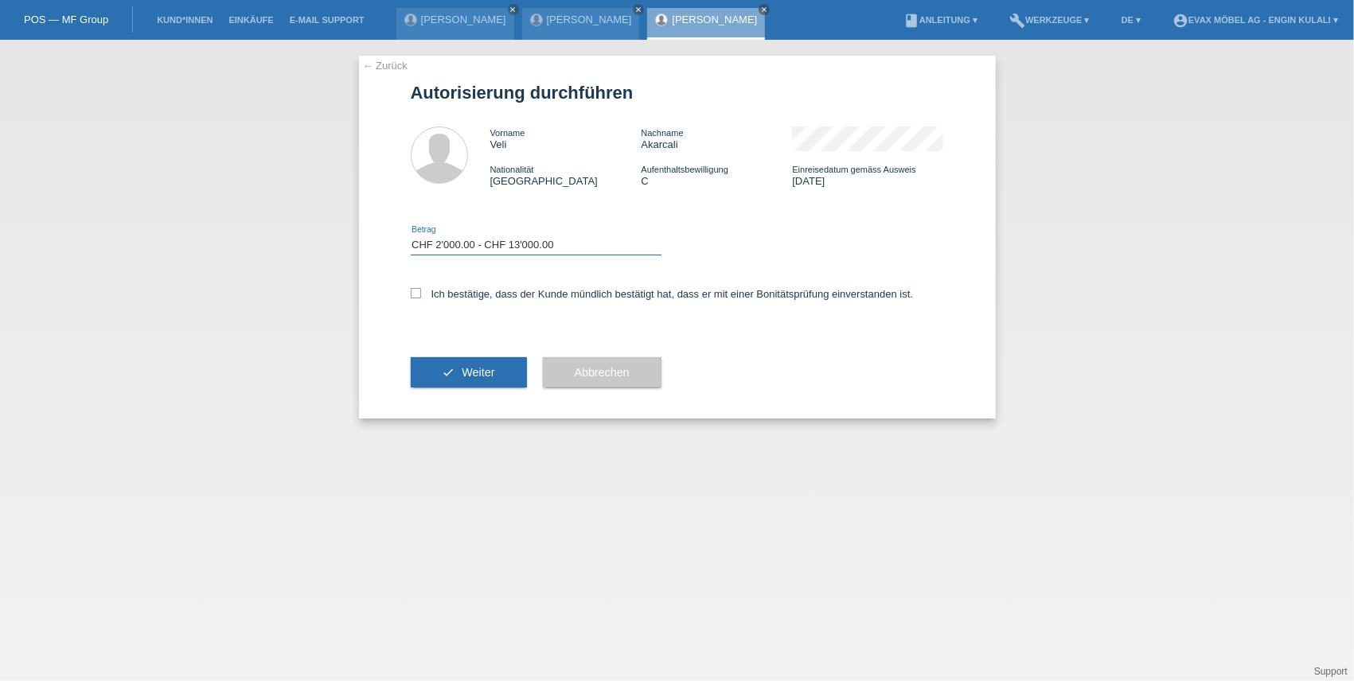
click at [411, 236] on select "Bitte auswählen CHF 1.00 - CHF 499.00 CHF 500.00 - CHF 1'999.00 CHF 2'000.00 - …" at bounding box center [536, 245] width 251 height 19
click at [423, 295] on label "Ich bestätige, dass der Kunde mündlich bestätigt hat, dass er mit einer Bonität…" at bounding box center [662, 294] width 503 height 12
click at [421, 295] on input "Ich bestätige, dass der Kunde mündlich bestätigt hat, dass er mit einer Bonität…" at bounding box center [416, 293] width 10 height 10
checkbox input "true"
click at [498, 377] on button "check Weiter" at bounding box center [469, 372] width 116 height 30
